Goal: Transaction & Acquisition: Book appointment/travel/reservation

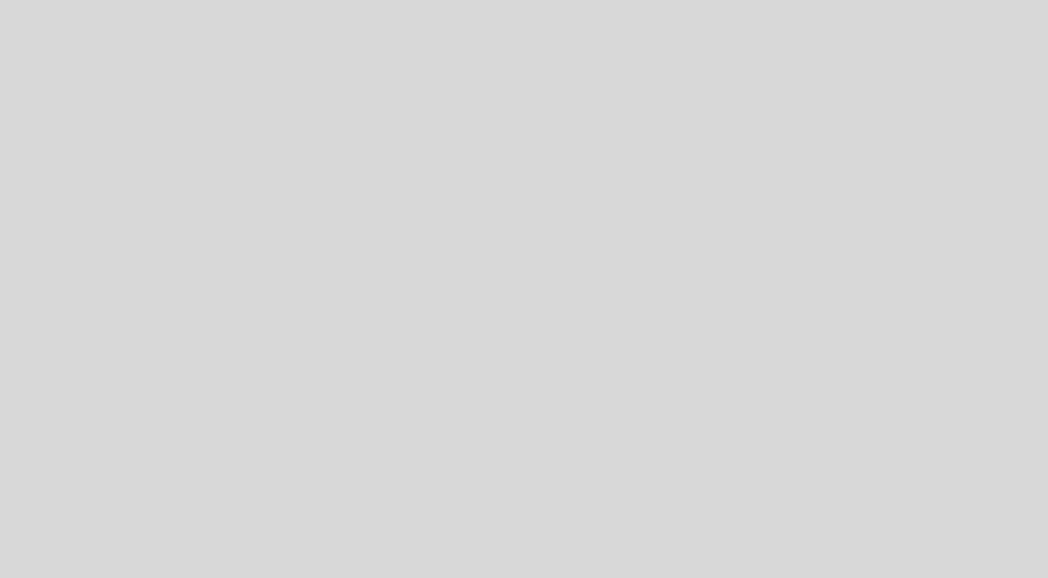
select select "es"
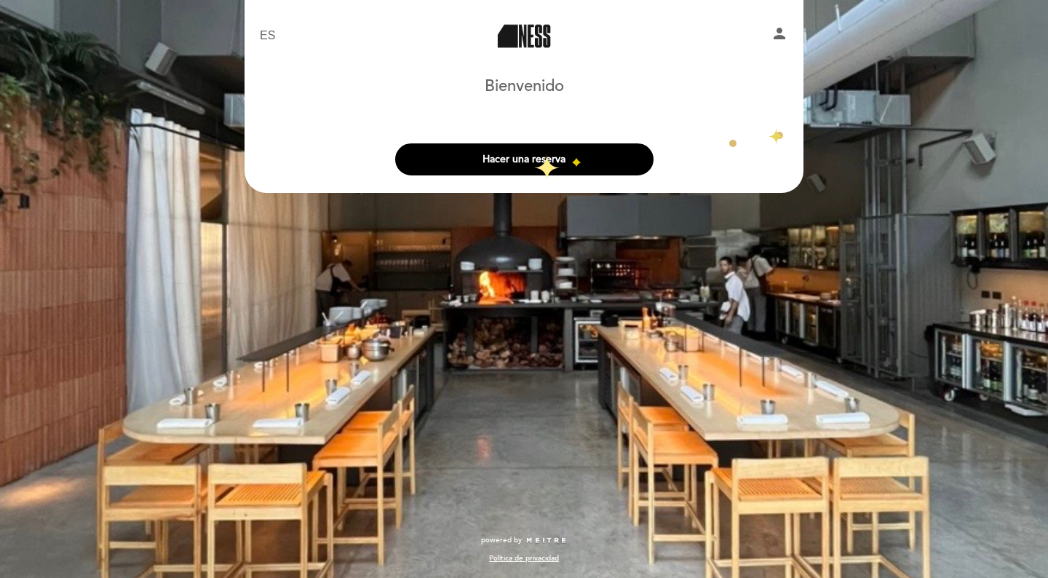
click at [776, 127] on div "Bienvenido [GEOGRAPHIC_DATA], Cambiar usuario Hacer una reserva" at bounding box center [524, 127] width 539 height 112
click at [846, 166] on div "EN ES PT Ness person [GEOGRAPHIC_DATA] [GEOGRAPHIC_DATA], Cambiar usuario Hacer…" at bounding box center [524, 289] width 1048 height 578
click at [509, 161] on button "Hacer una reserva" at bounding box center [524, 159] width 258 height 32
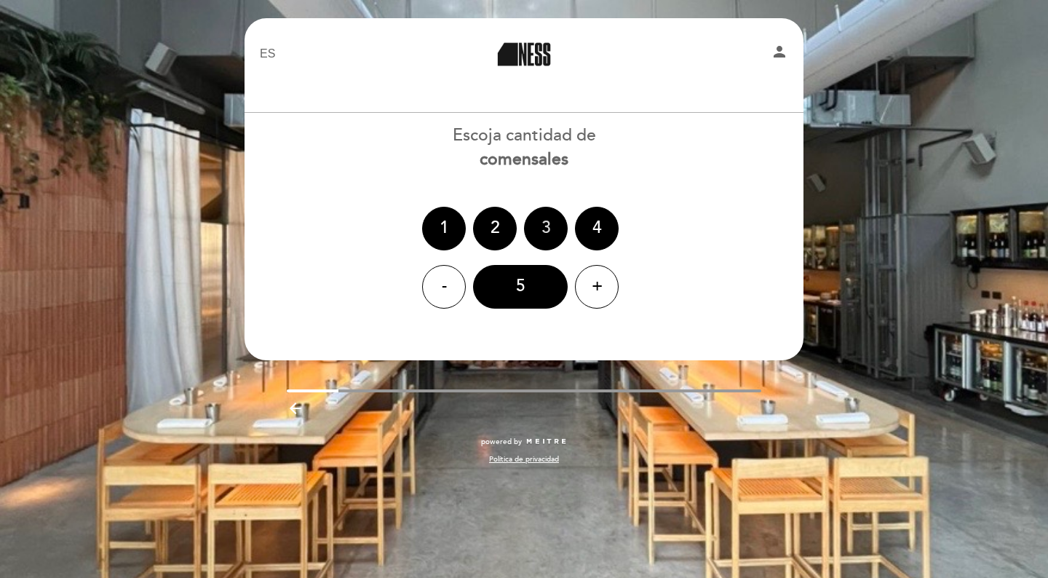
click at [536, 233] on div "3" at bounding box center [546, 229] width 44 height 44
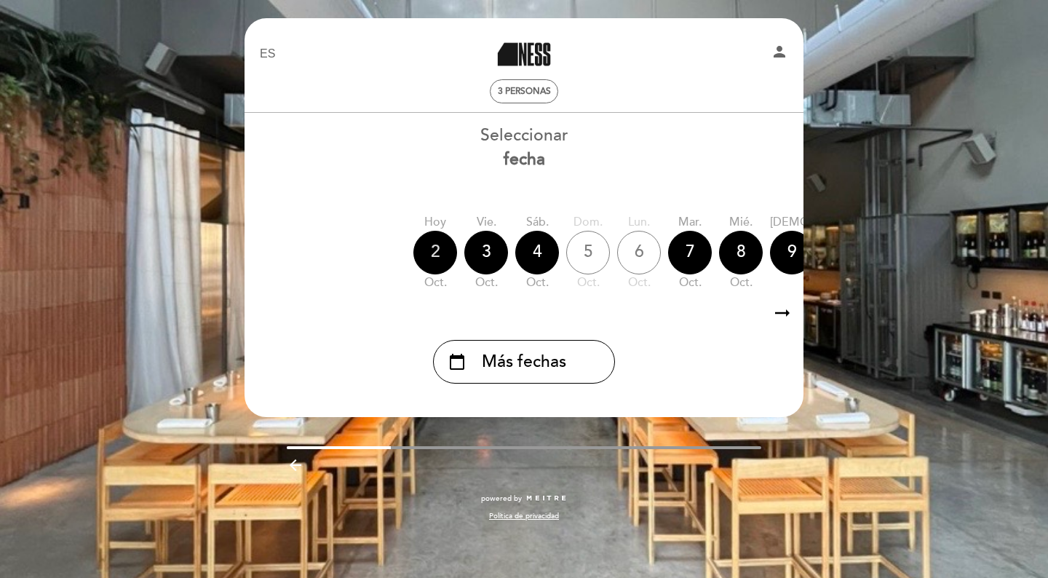
click at [434, 254] on div "2" at bounding box center [435, 253] width 44 height 44
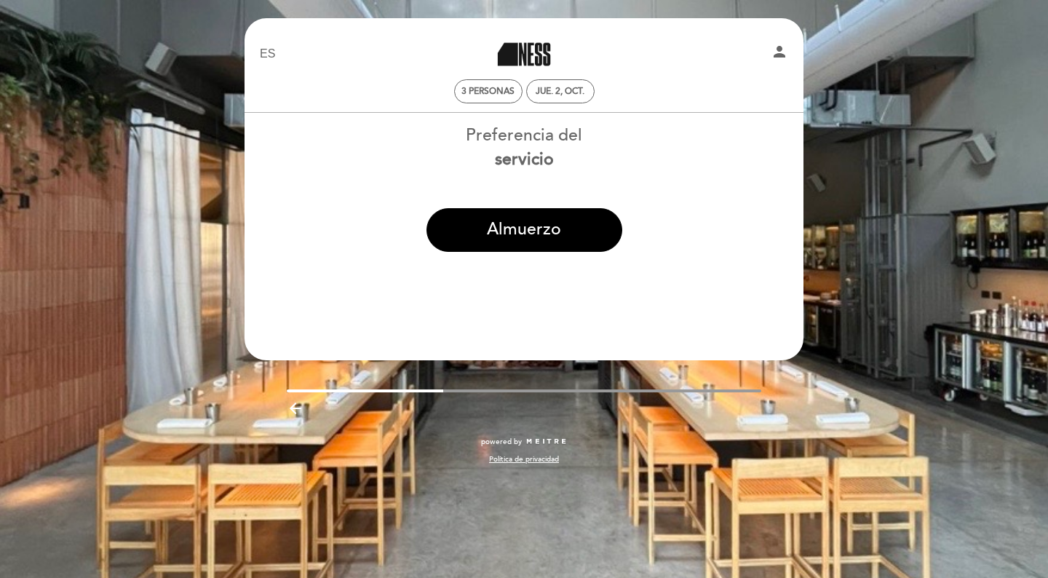
click at [542, 271] on section "Preferencia del servicio [GEOGRAPHIC_DATA]" at bounding box center [524, 195] width 539 height 165
click at [536, 306] on header "EN ES PT Ness person 3 personas jue. 2, oct. [GEOGRAPHIC_DATA] [GEOGRAPHIC_DATA…" at bounding box center [524, 189] width 559 height 342
click at [560, 90] on div "jue. 2, oct." at bounding box center [560, 91] width 49 height 11
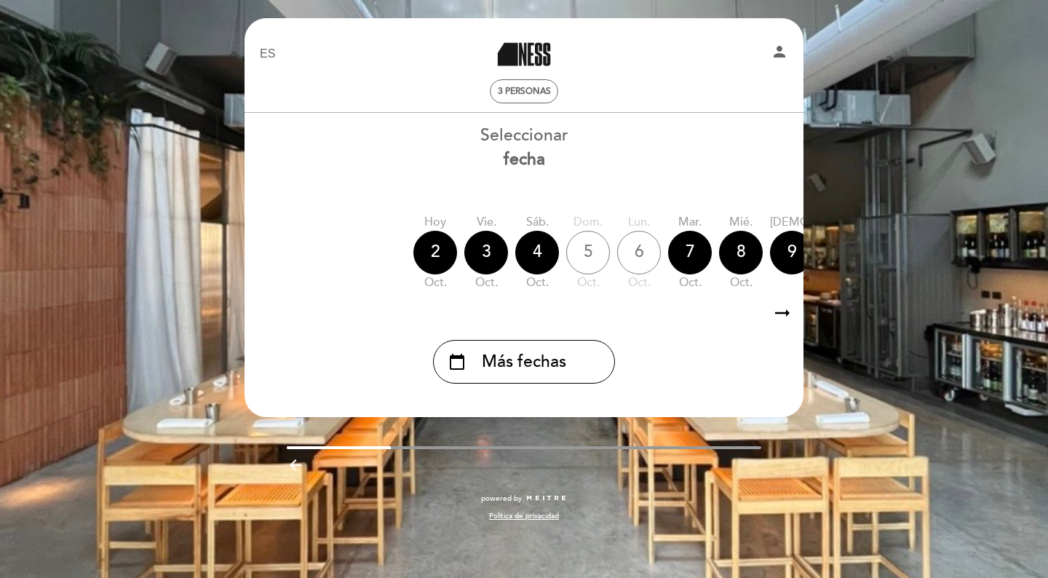
click at [161, 252] on div "EN ES PT Ness person 3 personas [GEOGRAPHIC_DATA] [GEOGRAPHIC_DATA], Cambiar us…" at bounding box center [524, 289] width 1048 height 578
